Goal: Check status

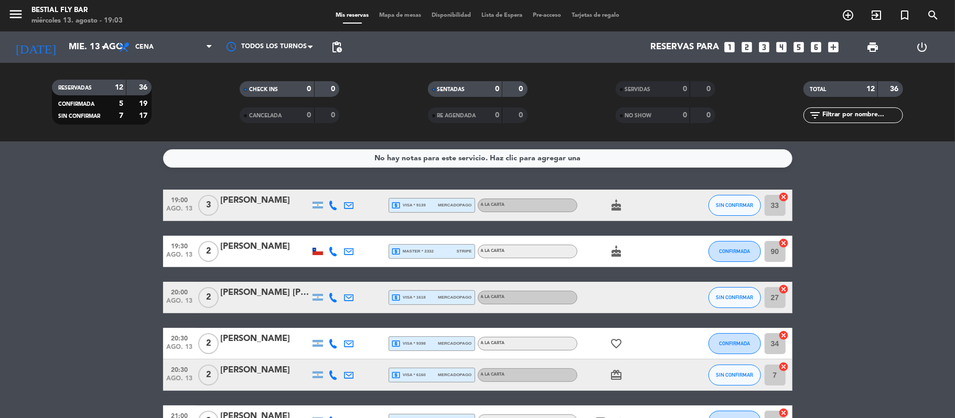
click at [470, 206] on span "mercadopago" at bounding box center [455, 205] width 34 height 7
click at [461, 261] on div "19:30 ago. 13 2 [PERSON_NAME] local_atm master * 2332 stripe A LA CARTA cake CO…" at bounding box center [477, 251] width 629 height 31
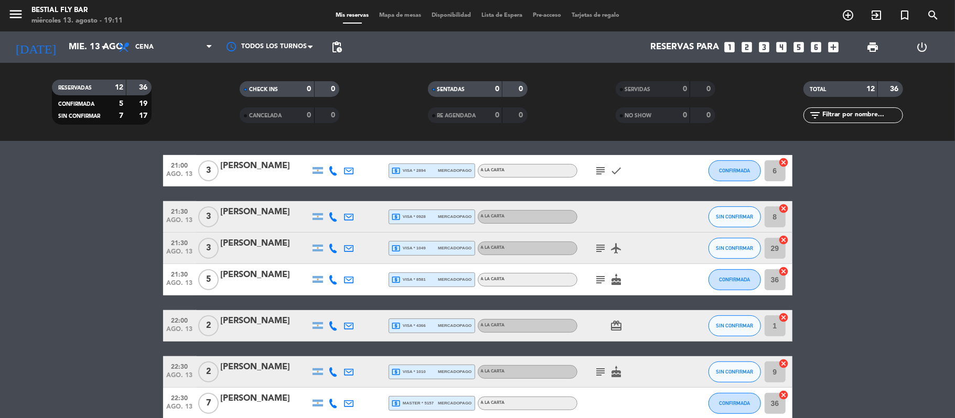
scroll to position [303, 0]
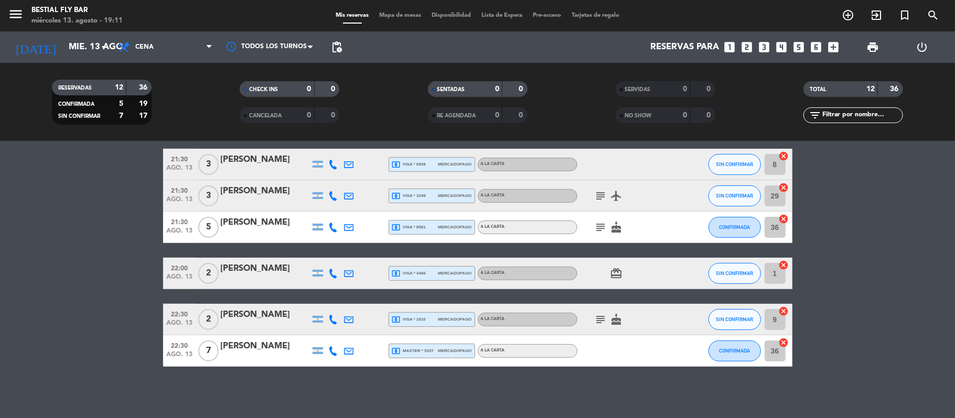
click at [420, 344] on div "local_atm master * 5157 mercadopago" at bounding box center [432, 351] width 80 height 14
click at [429, 313] on div "local_atm visa * 1010 mercadopago" at bounding box center [432, 320] width 80 height 14
click at [430, 274] on div "local_atm visa * 4366 mercadopago" at bounding box center [432, 274] width 80 height 14
click at [429, 221] on div "local_atm visa * 8581 mercadopago" at bounding box center [432, 228] width 80 height 14
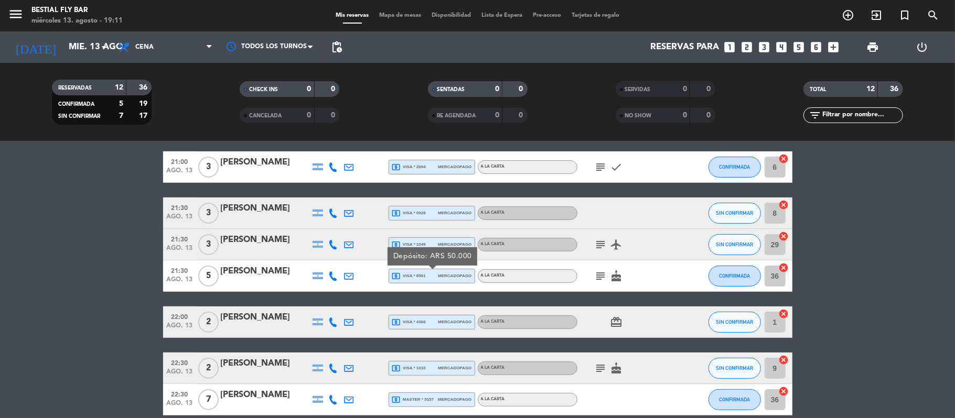
scroll to position [233, 0]
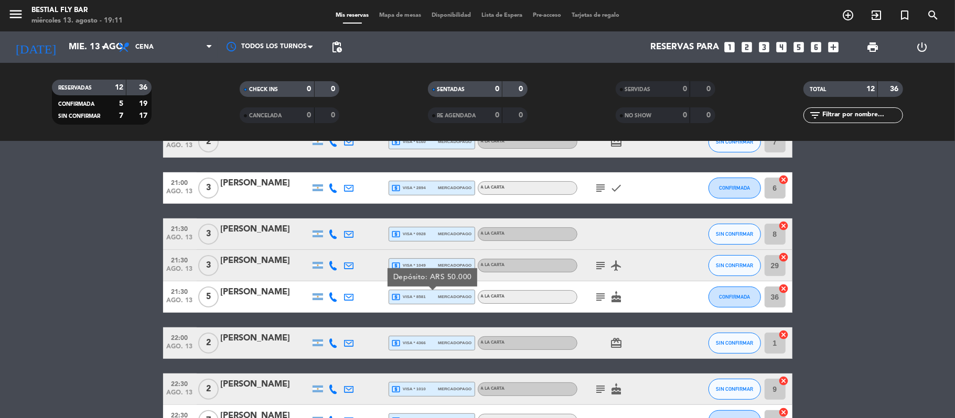
click at [430, 260] on div "local_atm visa * 1049 mercadopago" at bounding box center [432, 266] width 80 height 14
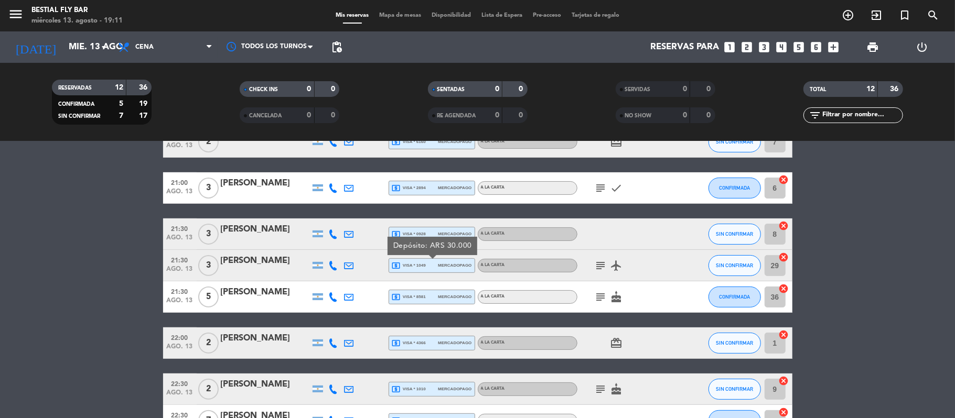
click at [424, 231] on span "local_atm visa * 0928" at bounding box center [409, 234] width 34 height 9
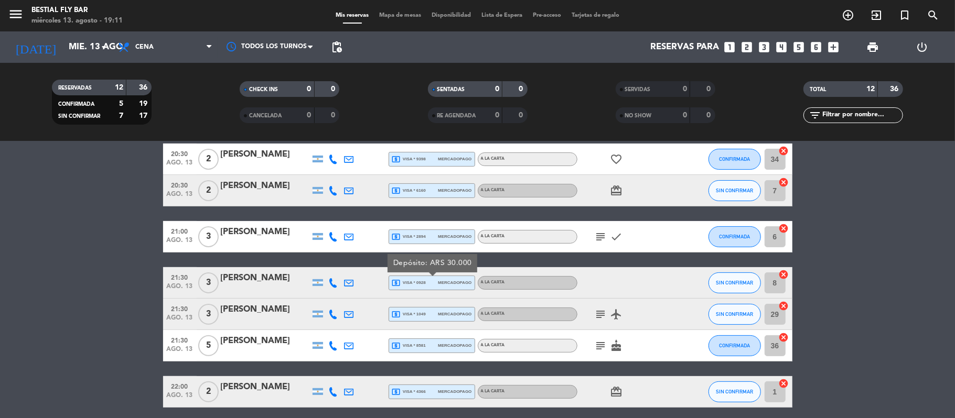
scroll to position [164, 0]
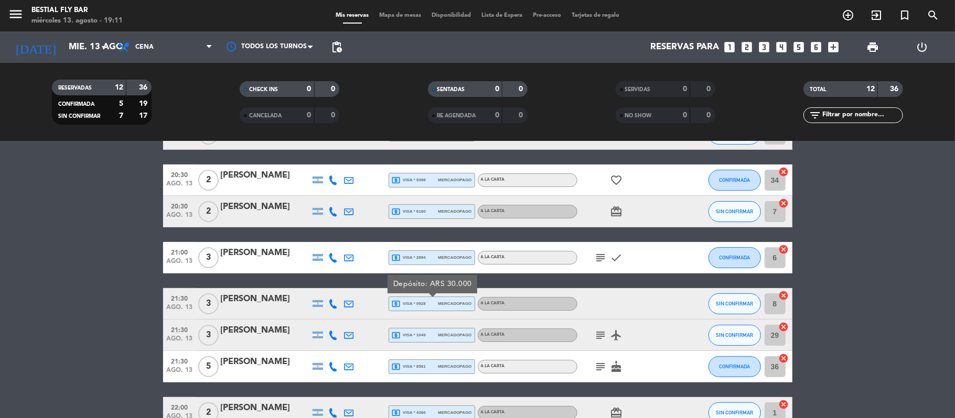
click at [424, 257] on span "local_atm visa * 2894" at bounding box center [409, 257] width 34 height 9
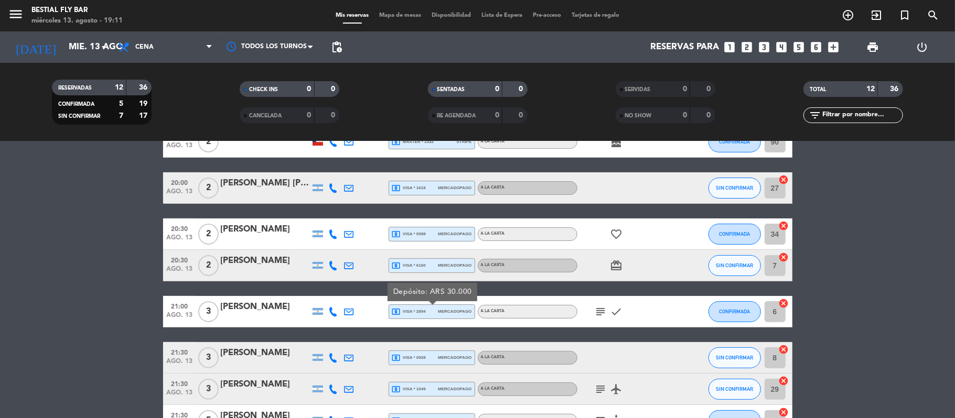
scroll to position [93, 0]
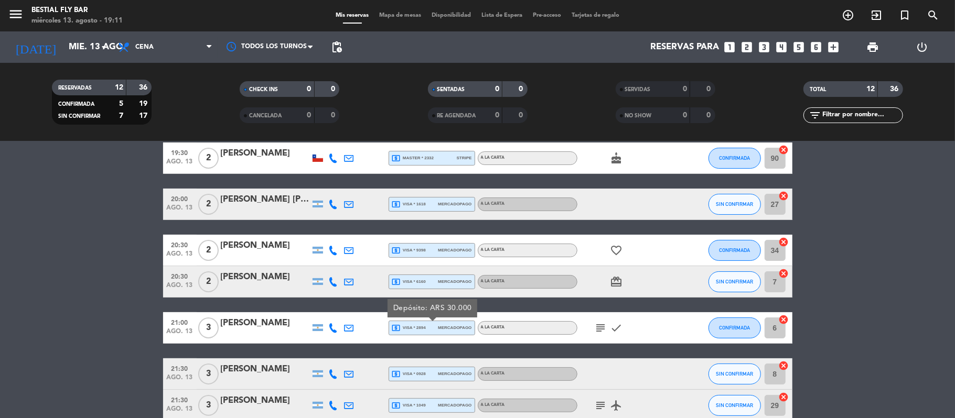
click at [428, 282] on div "local_atm visa * 6160 mercadopago" at bounding box center [432, 282] width 80 height 14
click at [430, 250] on div "local_atm visa * 9398 mercadopago" at bounding box center [432, 251] width 80 height 14
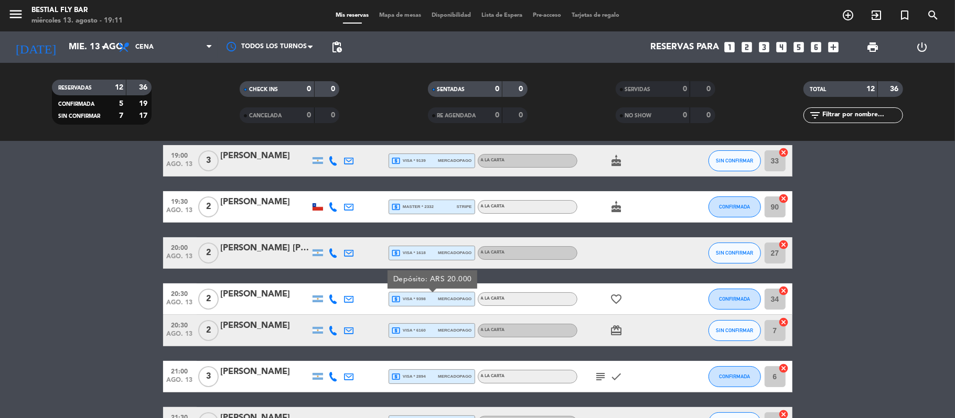
scroll to position [24, 0]
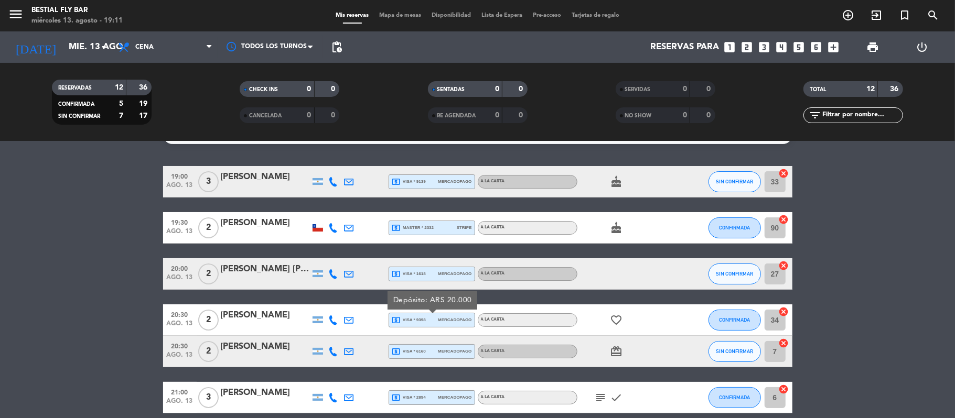
click at [422, 270] on span "local_atm visa * 1618" at bounding box center [409, 273] width 34 height 9
click at [419, 221] on div "local_atm master * 2332 stripe" at bounding box center [432, 228] width 80 height 14
click at [427, 190] on div "19:00 ago. 13 3 [PERSON_NAME] local_atm visa * 9139 mercadopago A LA CARTA cake…" at bounding box center [477, 181] width 629 height 31
click at [424, 185] on span "local_atm visa * 9139" at bounding box center [409, 181] width 34 height 9
